Goal: Navigation & Orientation: Understand site structure

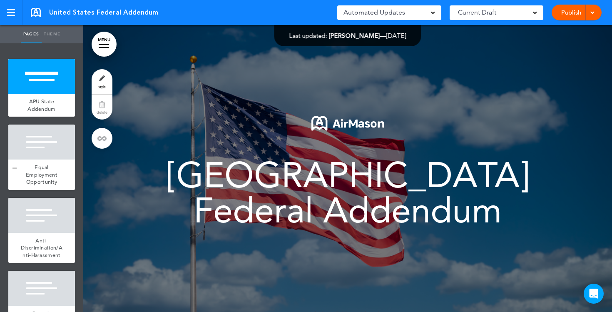
click at [53, 149] on div at bounding box center [41, 141] width 67 height 35
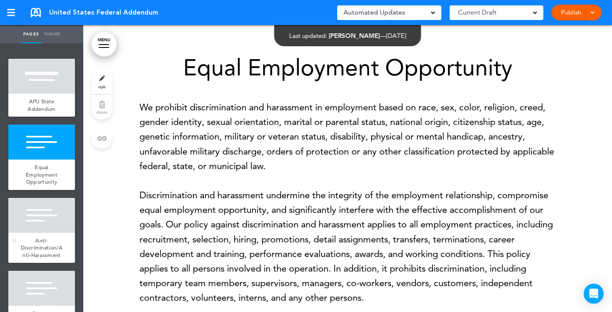
click at [46, 205] on div at bounding box center [41, 215] width 67 height 35
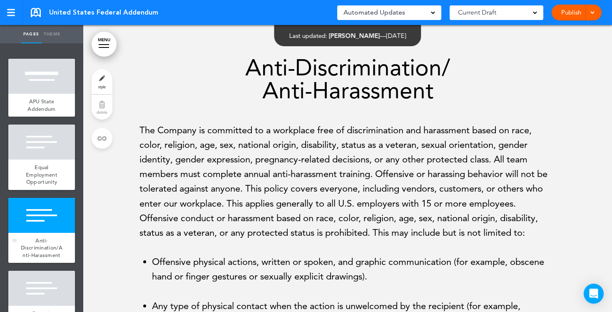
scroll to position [851, 0]
click at [47, 283] on div at bounding box center [41, 288] width 67 height 35
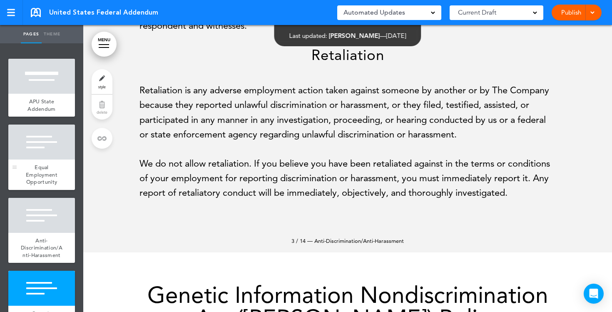
scroll to position [2184, 0]
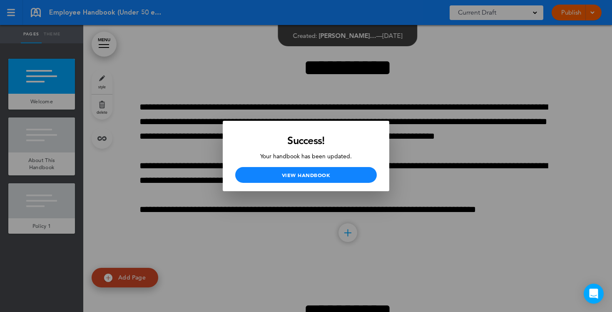
scroll to position [194, 0]
